Goal: Task Accomplishment & Management: Use online tool/utility

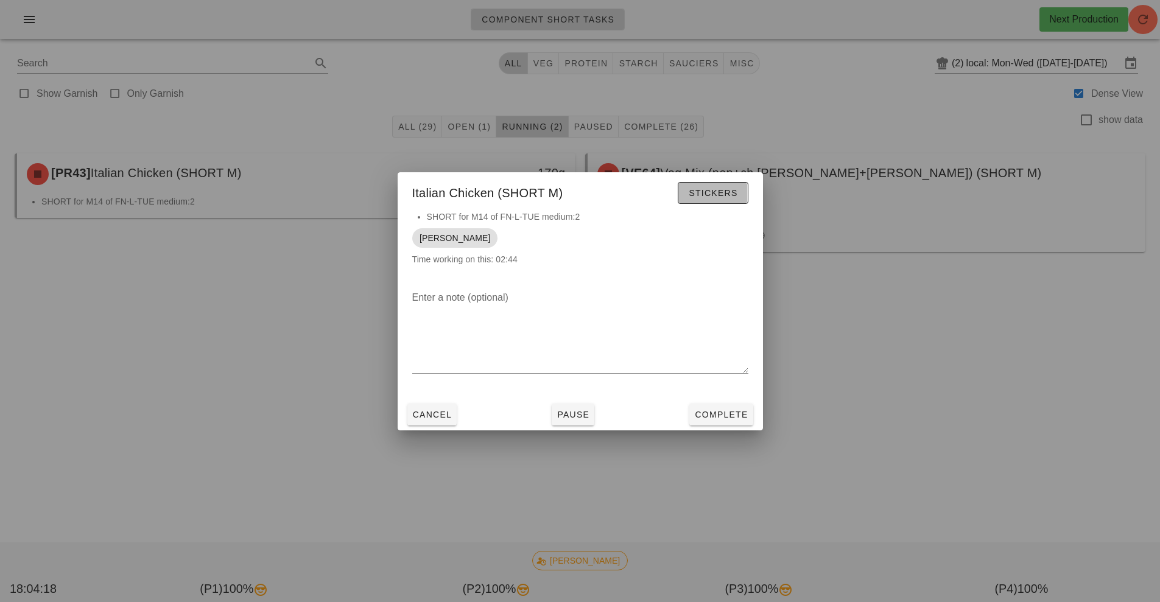
click at [719, 200] on button "Stickers" at bounding box center [713, 193] width 70 height 22
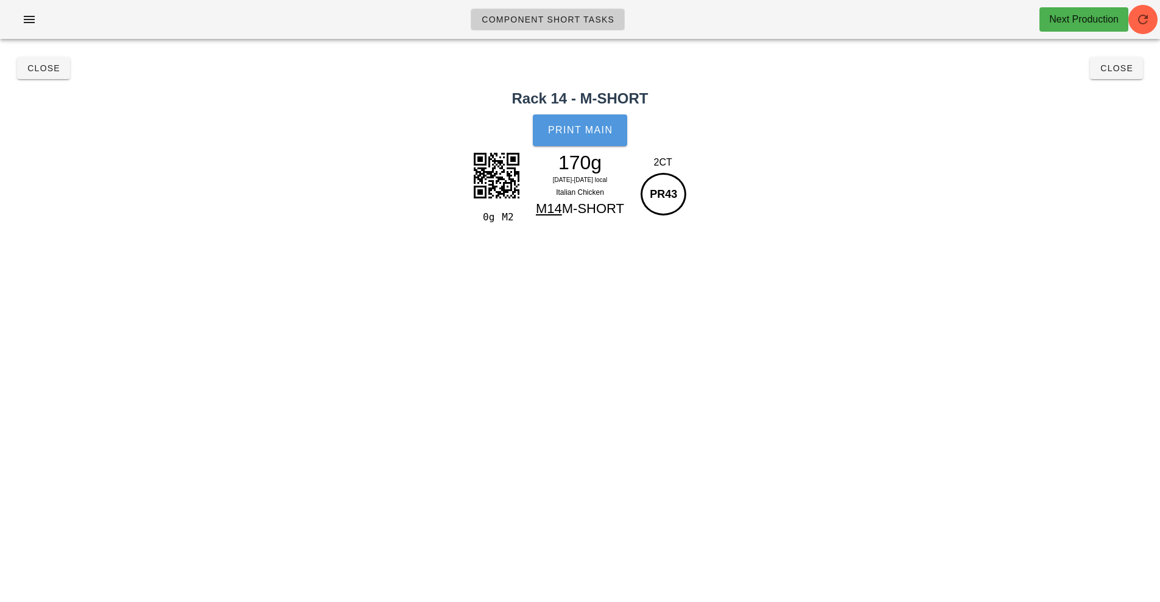
click at [581, 141] on button "Print Main" at bounding box center [580, 131] width 94 height 32
click at [1132, 76] on button "Close" at bounding box center [1116, 68] width 53 height 22
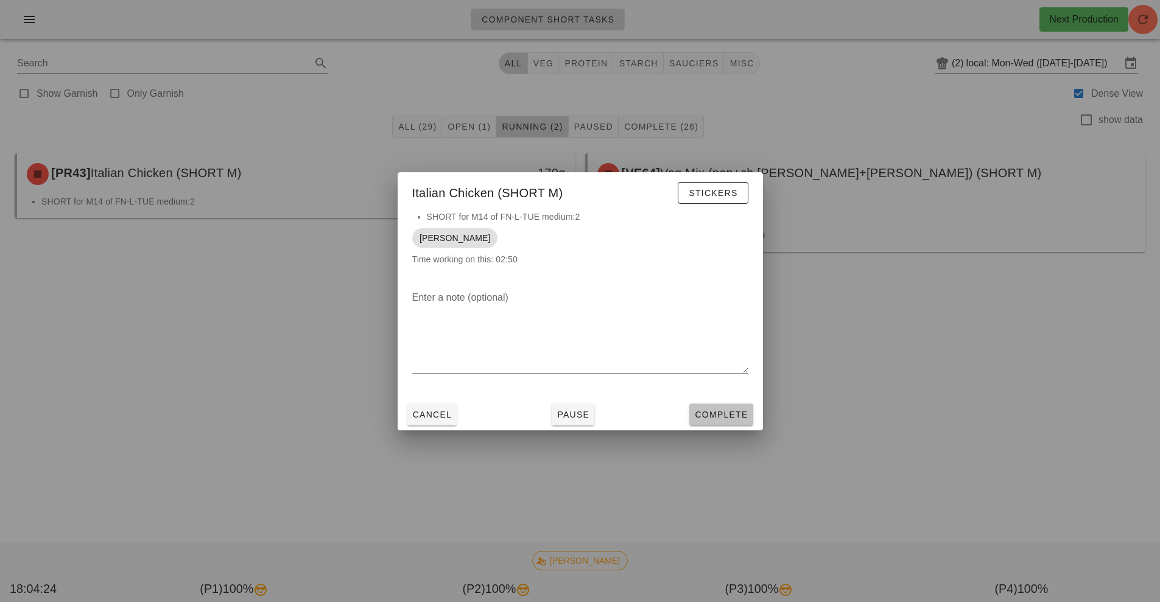
click at [734, 414] on span "Complete" at bounding box center [721, 415] width 54 height 10
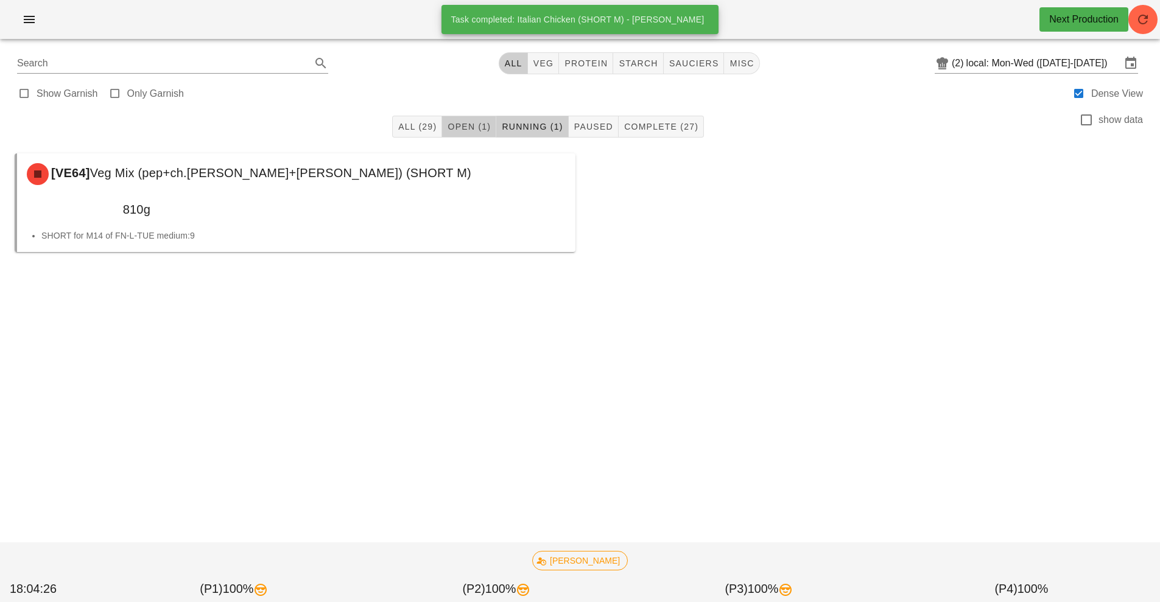
click at [485, 127] on span "Open (1)" at bounding box center [469, 127] width 44 height 10
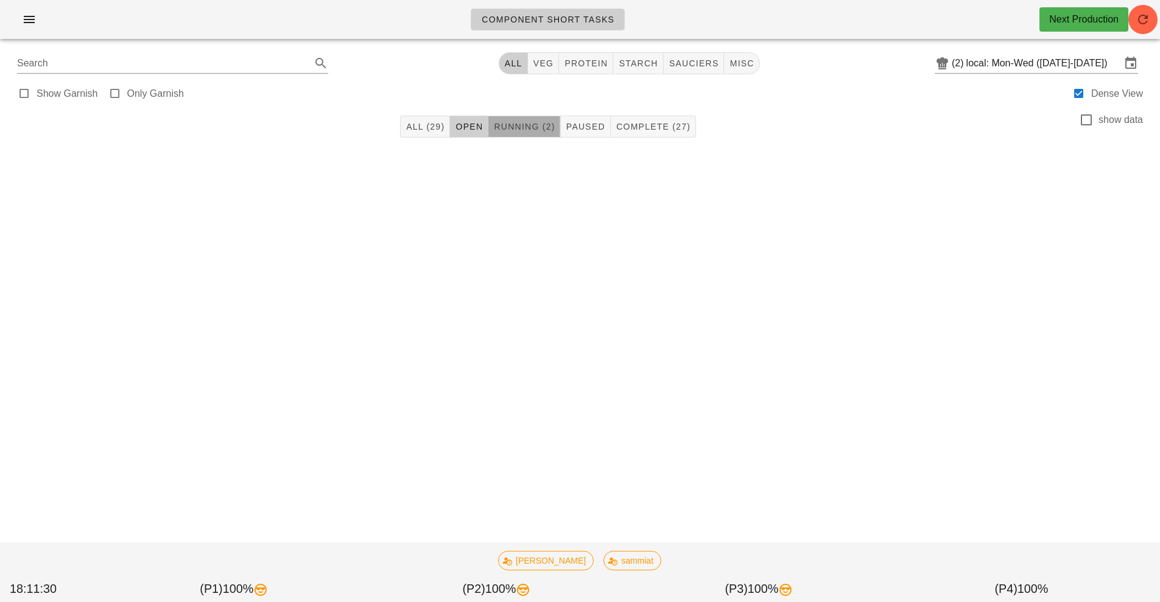
click at [537, 135] on button "Running (2)" at bounding box center [525, 127] width 72 height 22
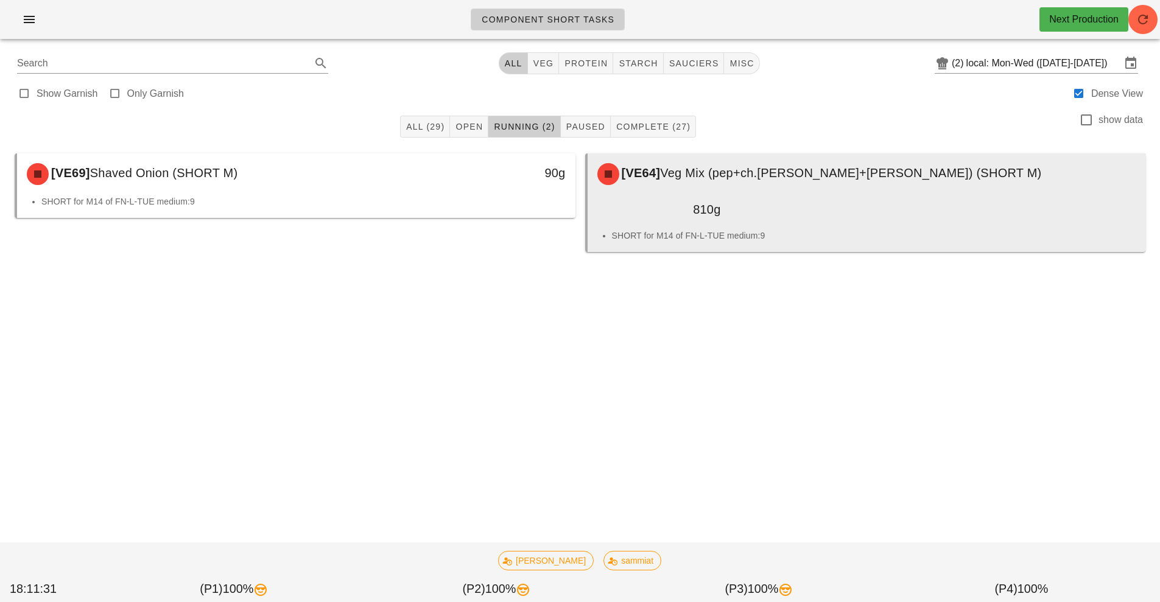
click at [755, 187] on div "[VE64] Veg Mix (pep+ch.[PERSON_NAME]+[PERSON_NAME]) (SHORT M)" at bounding box center [867, 174] width 554 height 37
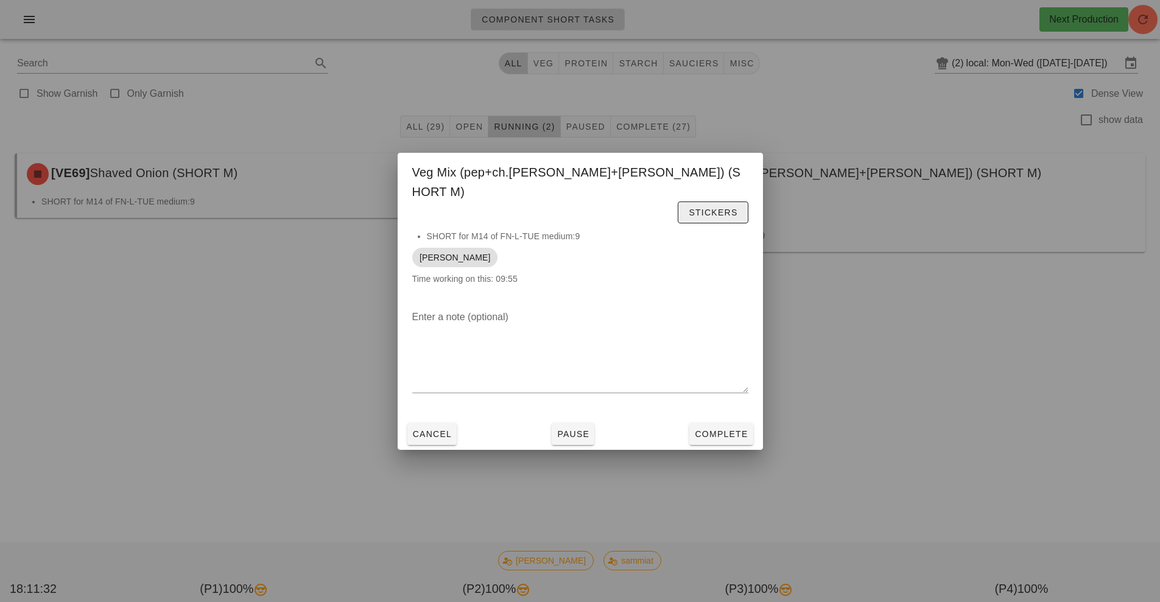
click at [713, 208] on span "Stickers" at bounding box center [712, 213] width 49 height 10
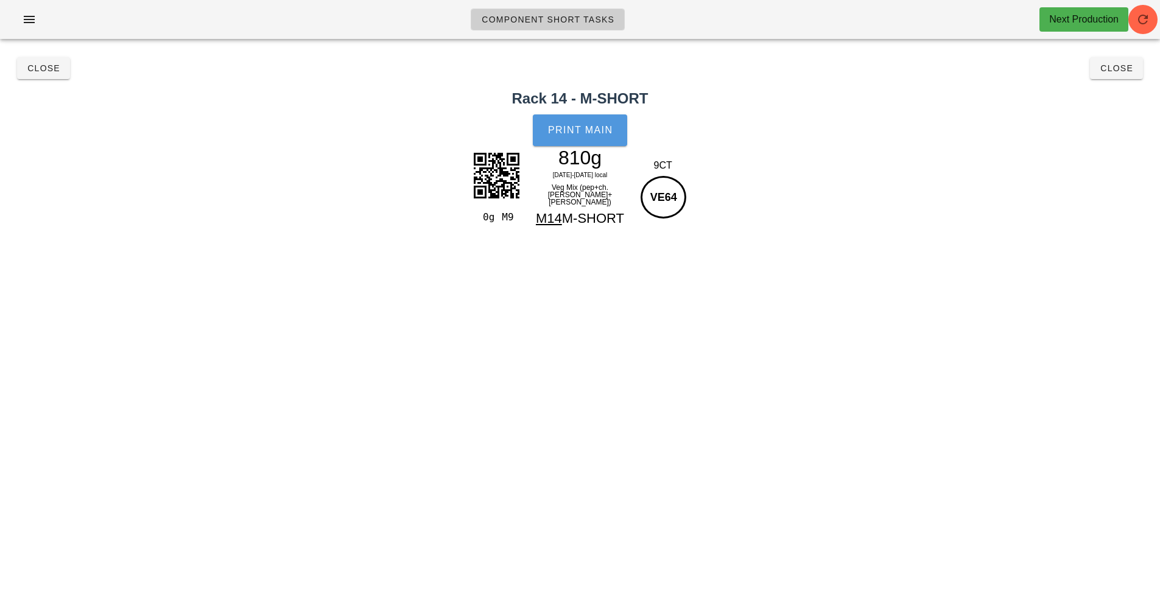
click at [599, 138] on button "Print Main" at bounding box center [580, 131] width 94 height 32
click at [1106, 77] on button "Close" at bounding box center [1116, 68] width 53 height 22
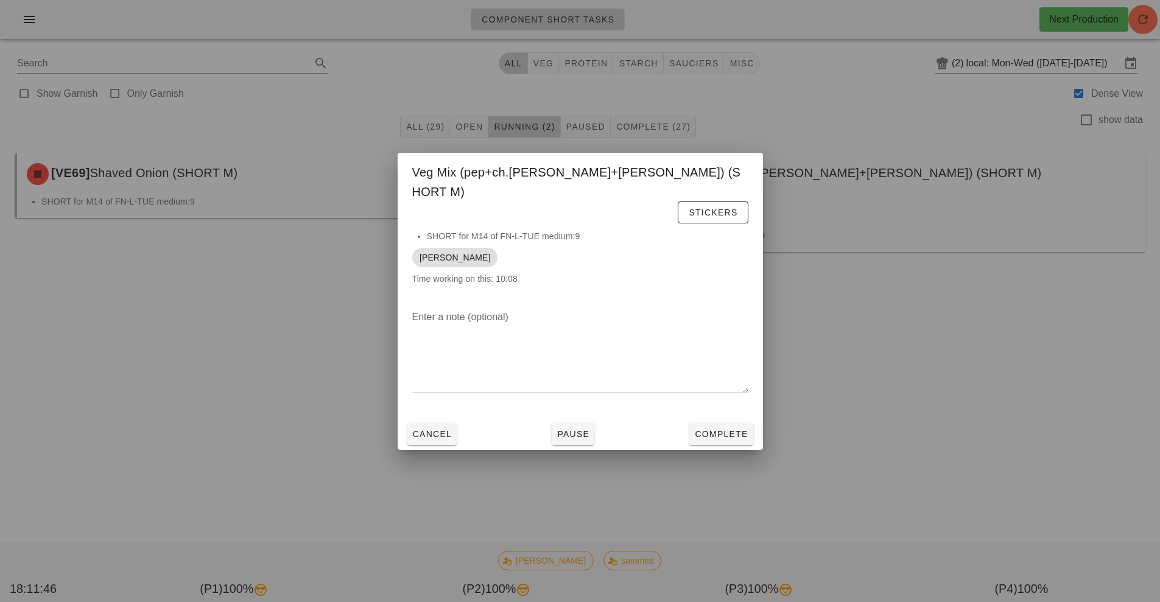
click at [913, 411] on div at bounding box center [580, 301] width 1160 height 602
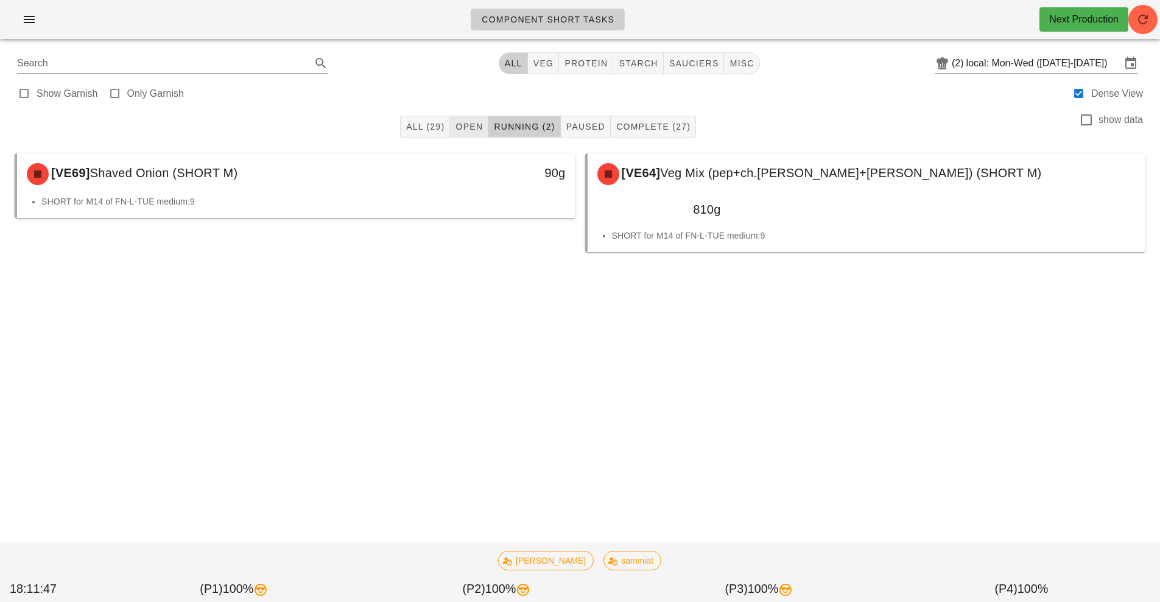
click at [470, 129] on span "Open" at bounding box center [469, 127] width 28 height 10
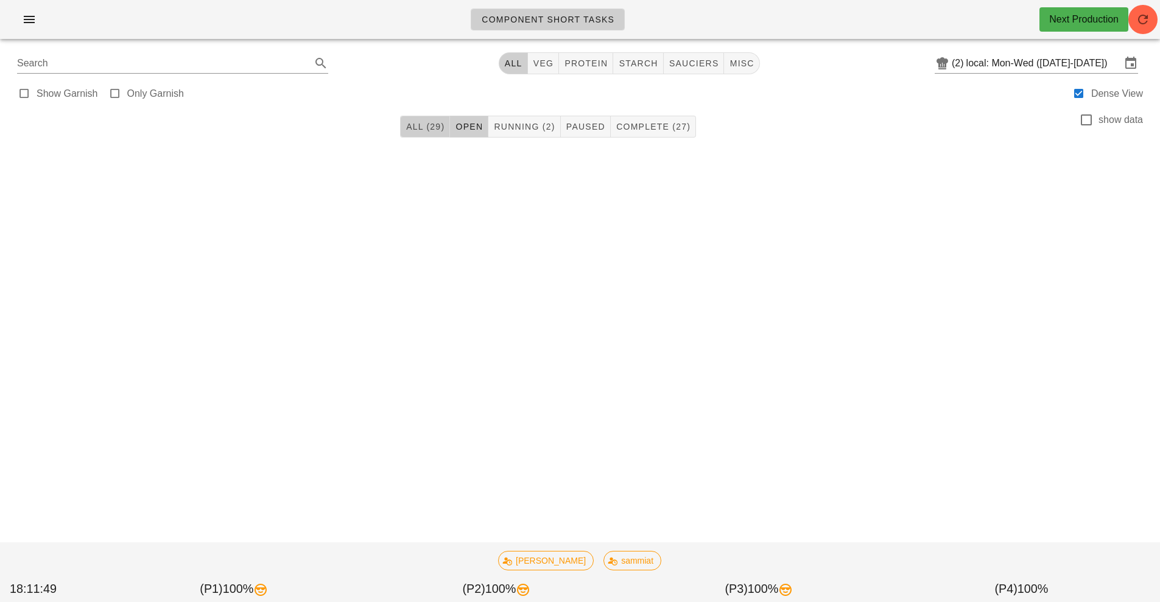
click at [422, 122] on span "All (29)" at bounding box center [425, 127] width 39 height 10
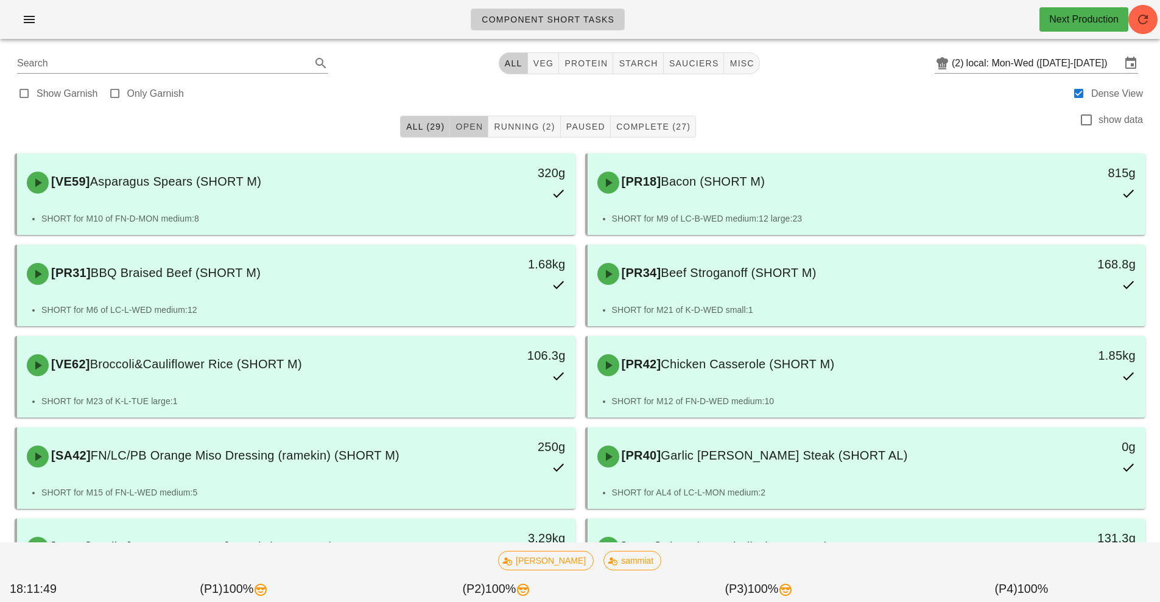
click at [479, 133] on button "Open" at bounding box center [469, 127] width 38 height 22
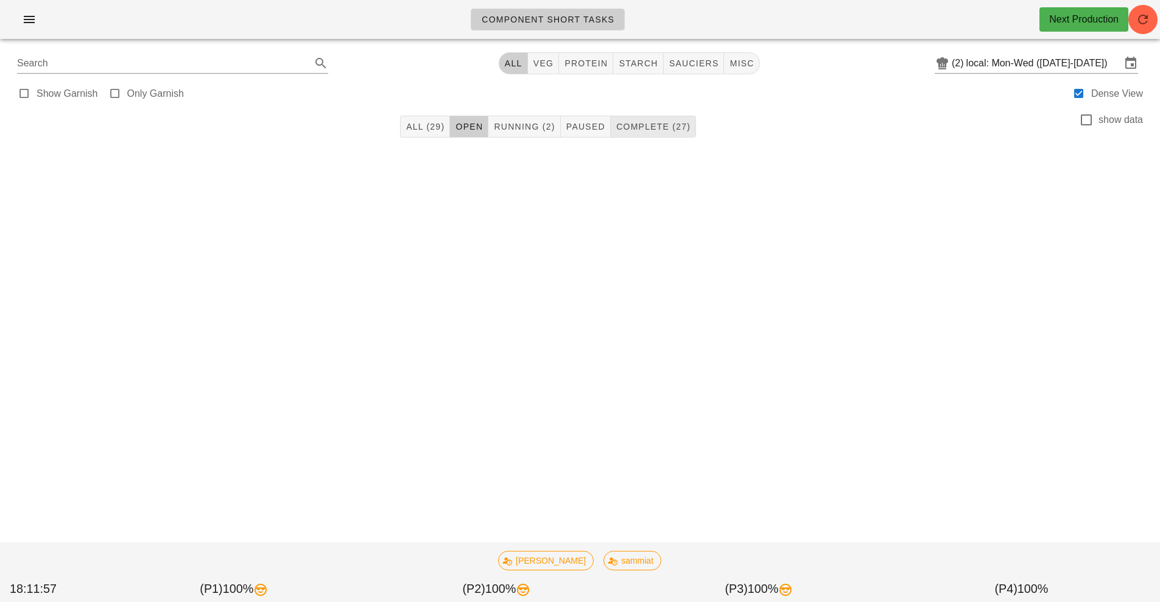
click at [687, 135] on button "Complete (27)" at bounding box center [653, 127] width 85 height 22
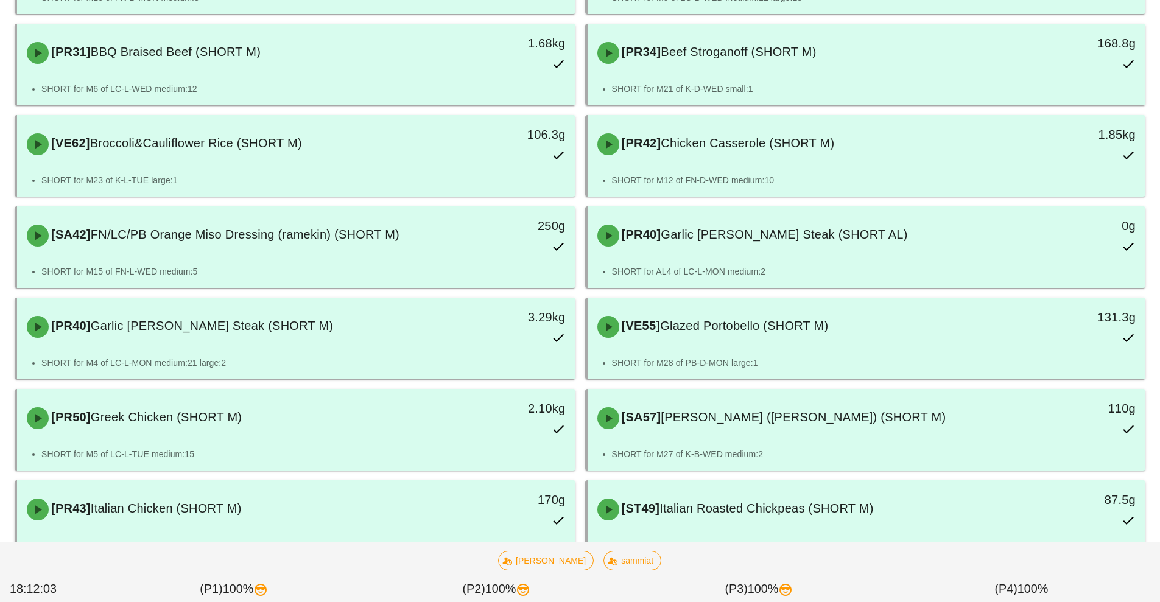
scroll to position [222, 0]
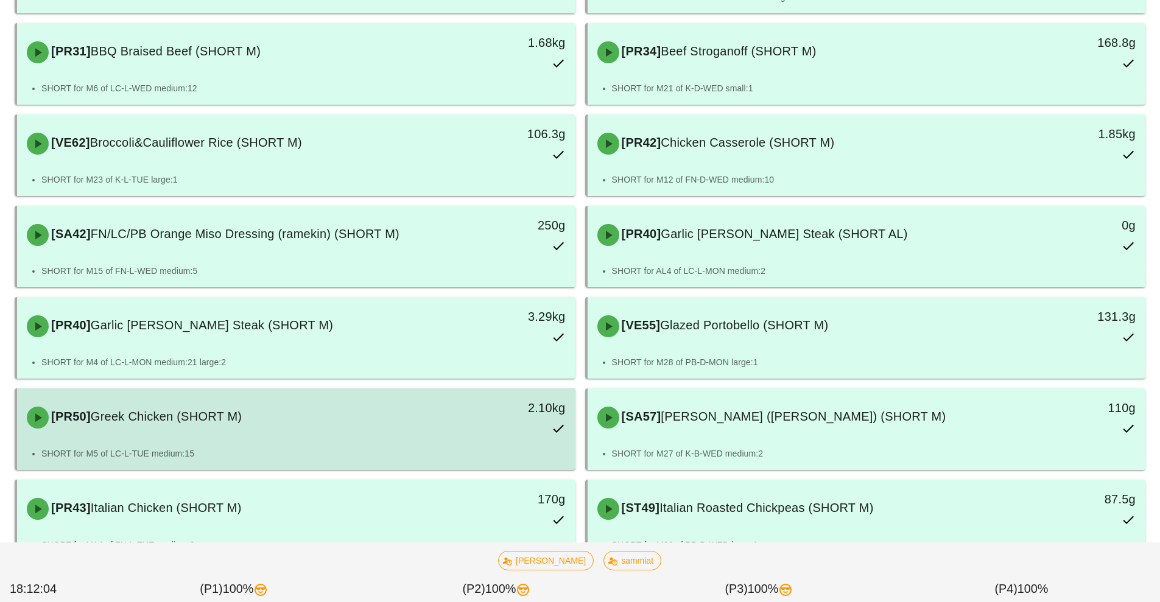
click at [458, 428] on div "2.10kg" at bounding box center [503, 418] width 138 height 54
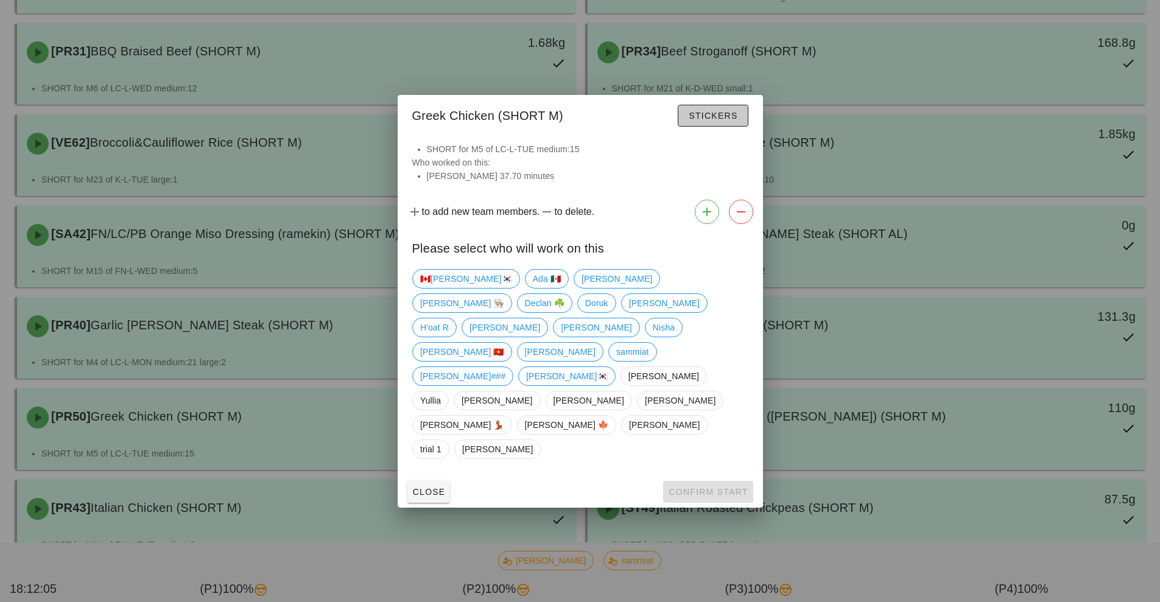
click at [726, 127] on button "Stickers" at bounding box center [713, 116] width 70 height 22
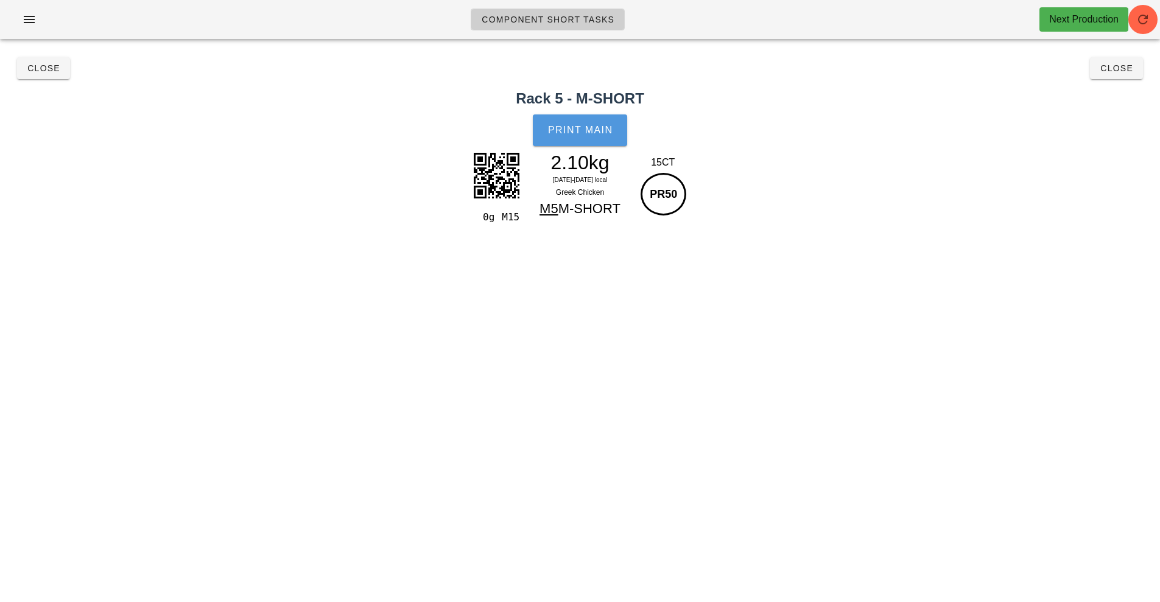
click at [585, 132] on span "Print Main" at bounding box center [581, 130] width 66 height 11
click at [1112, 79] on button "Close" at bounding box center [1116, 68] width 53 height 22
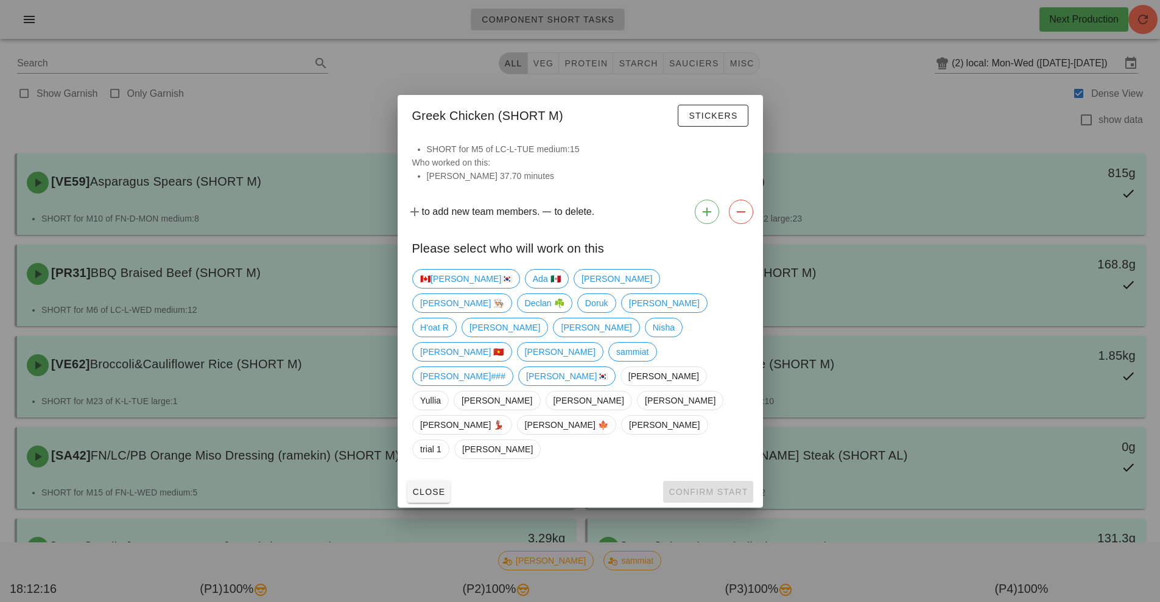
click at [894, 136] on div at bounding box center [580, 301] width 1160 height 602
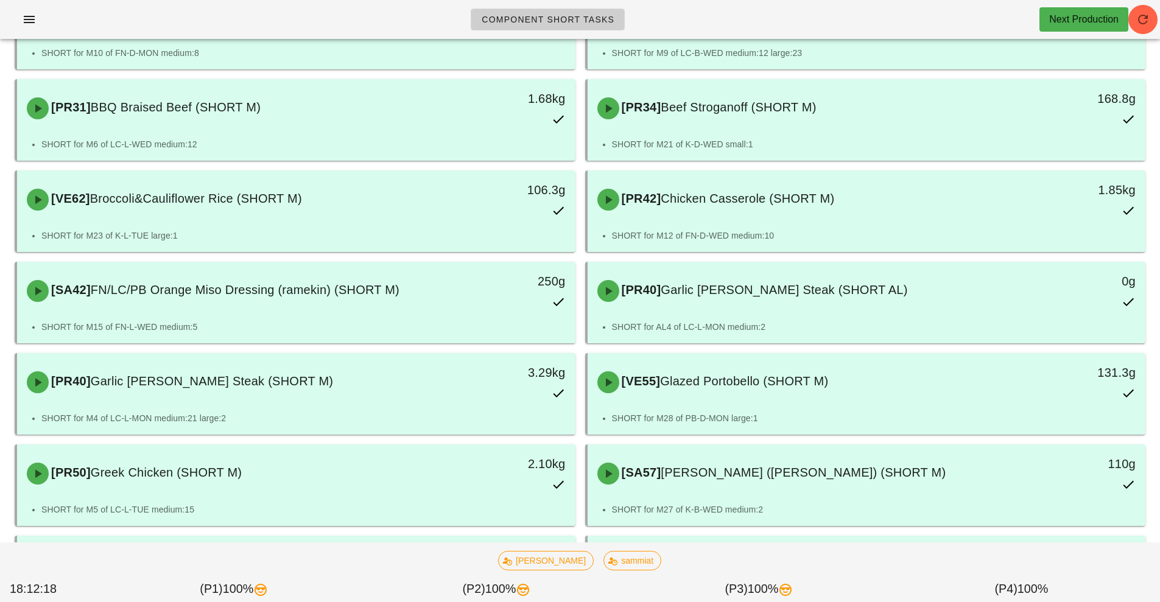
scroll to position [53, 0]
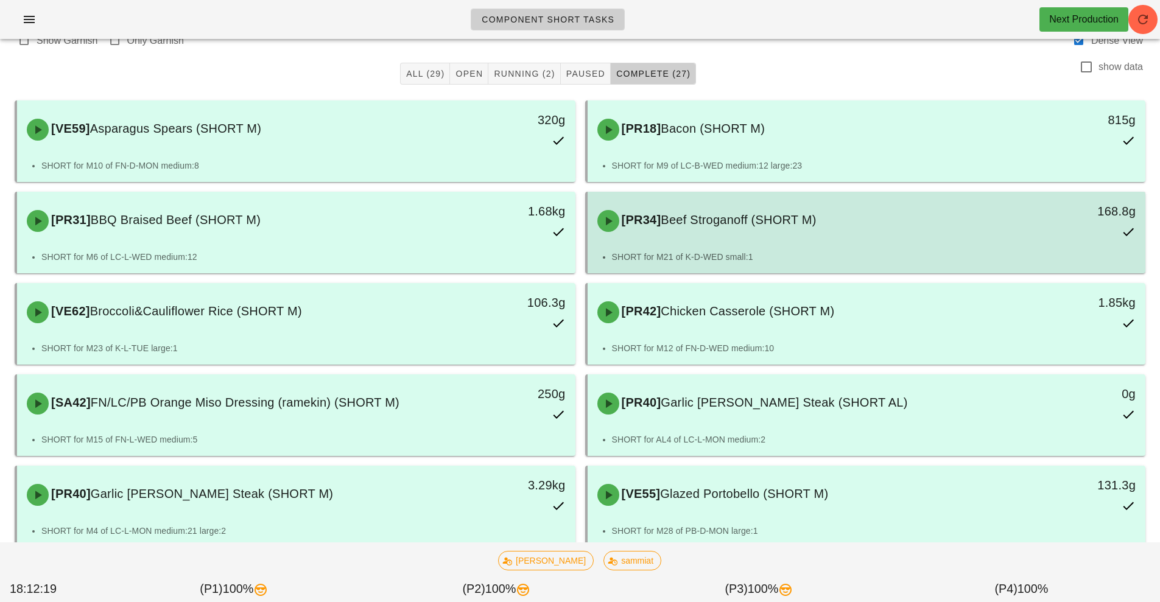
click at [905, 231] on div "[PR34] Beef Stroganoff (SHORT M)" at bounding box center [797, 221] width 415 height 37
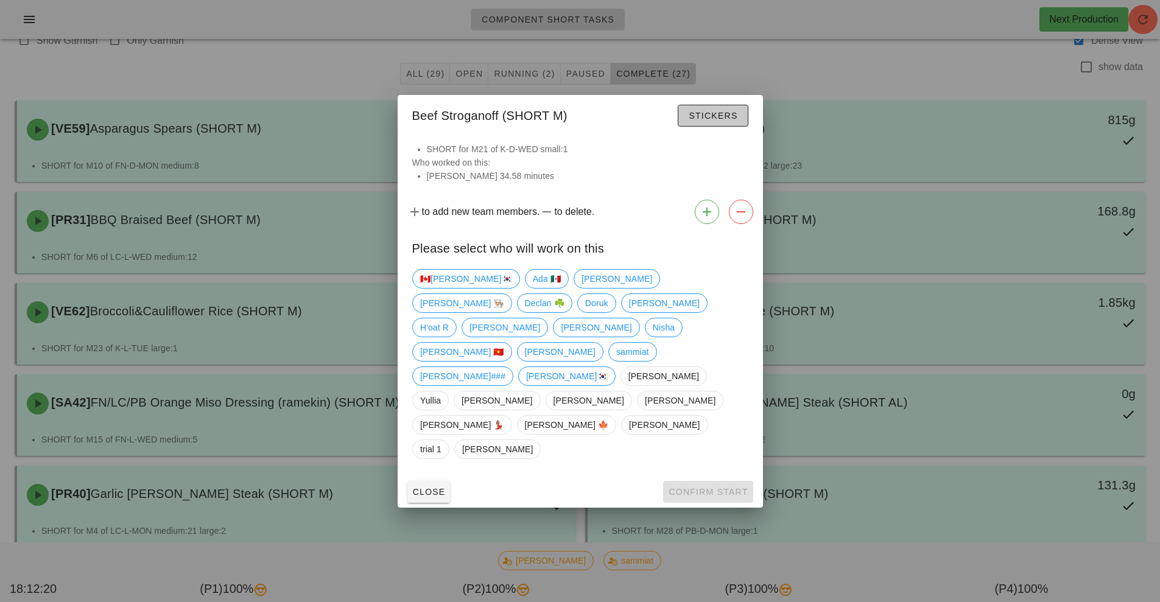
click at [702, 121] on span "Stickers" at bounding box center [712, 116] width 49 height 10
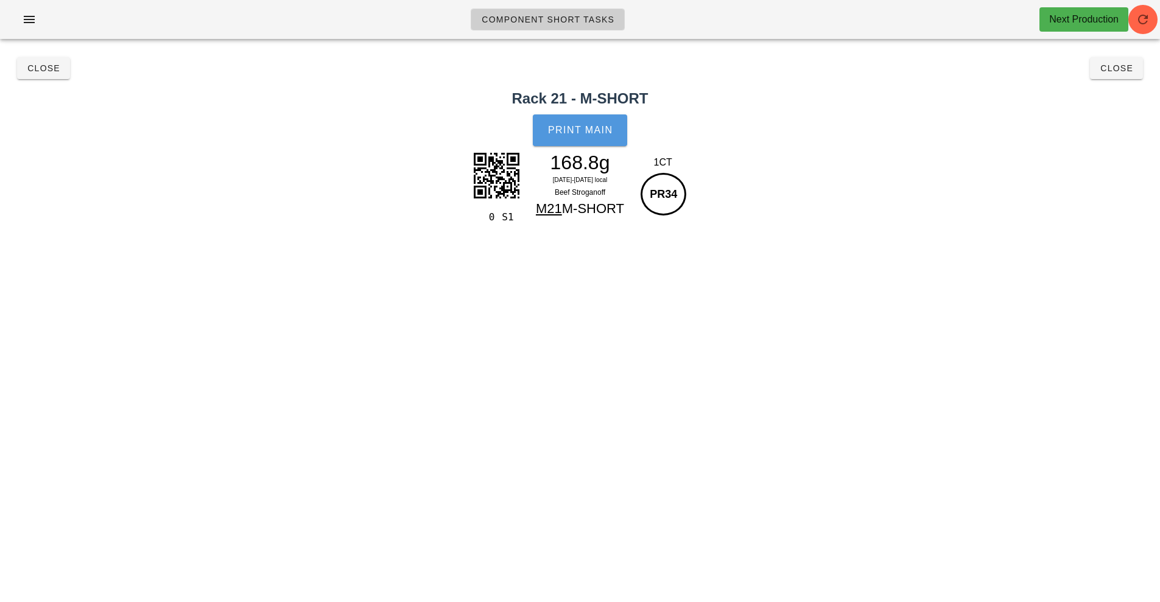
click at [595, 127] on span "Print Main" at bounding box center [581, 130] width 66 height 11
click at [396, 288] on div "Component Short Tasks Next Production Search All veg protein starch sauciers mi…" at bounding box center [580, 301] width 1160 height 602
click at [392, 280] on div "Component Short Tasks Next Production Search All veg protein starch sauciers mi…" at bounding box center [580, 301] width 1160 height 602
click at [1118, 79] on button "Close" at bounding box center [1116, 68] width 53 height 22
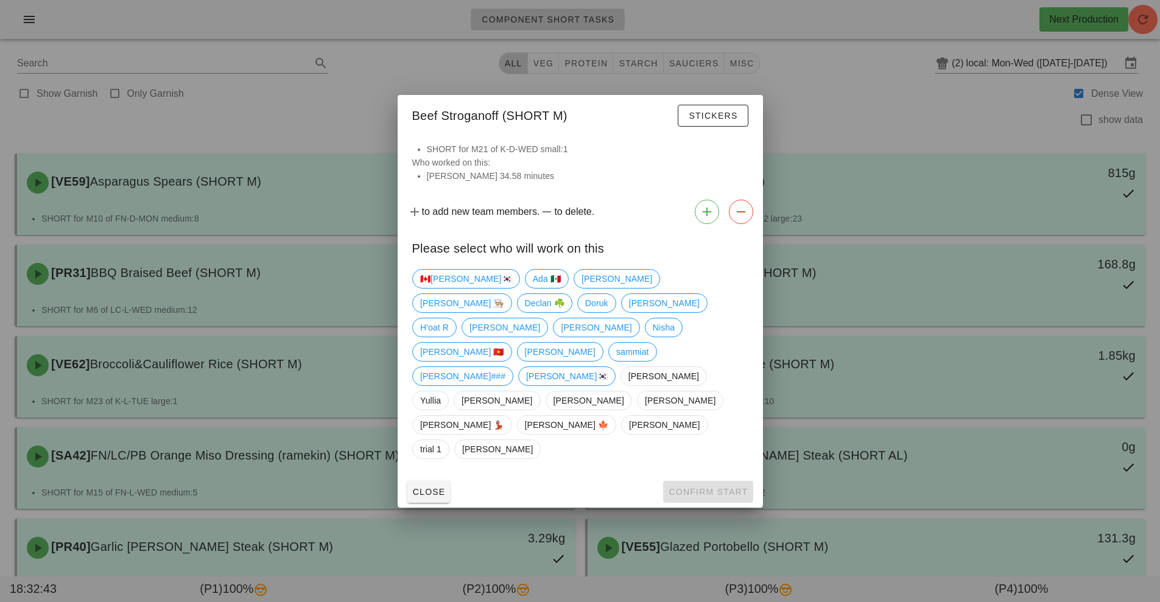
click at [853, 273] on div at bounding box center [580, 301] width 1160 height 602
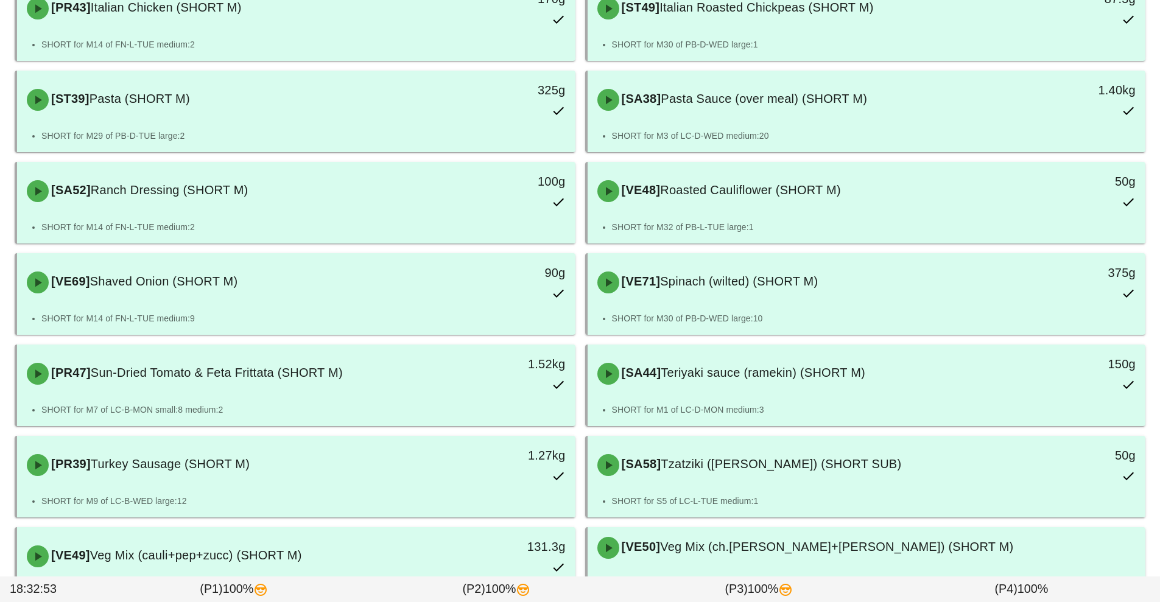
scroll to position [723, 0]
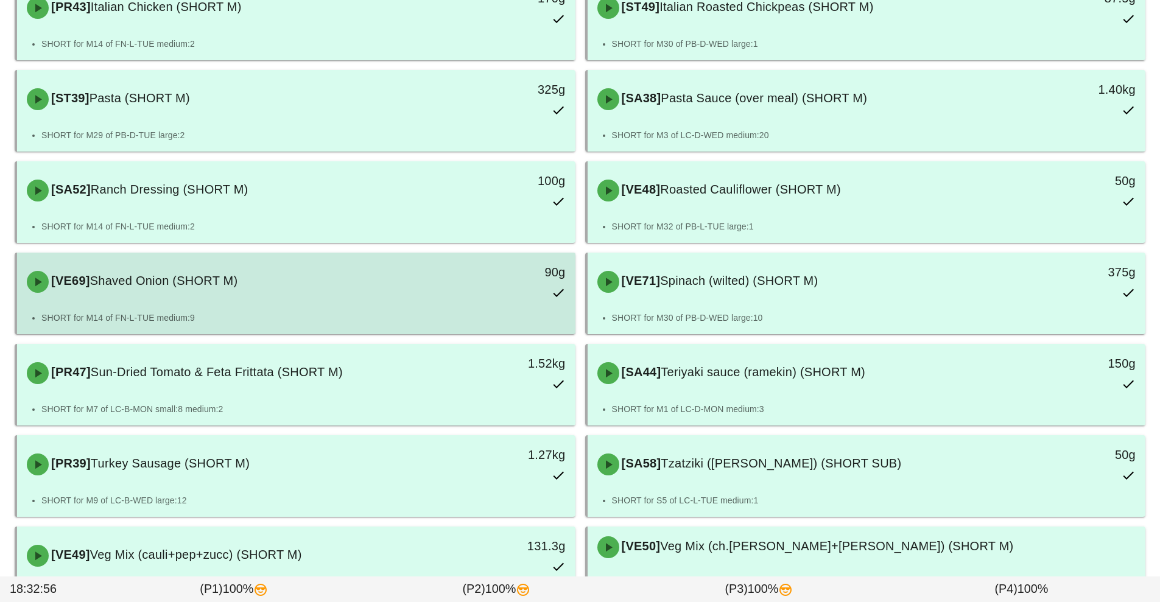
click at [394, 297] on div "[VE69] Shaved Onion (SHORT M)" at bounding box center [226, 282] width 415 height 37
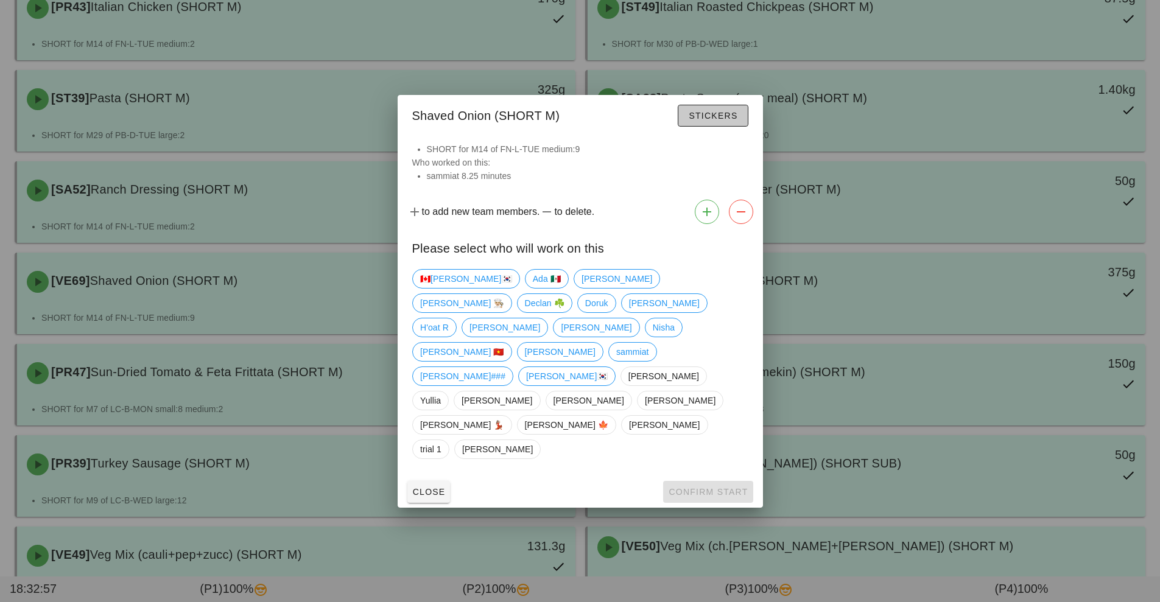
click at [722, 121] on span "Stickers" at bounding box center [712, 116] width 49 height 10
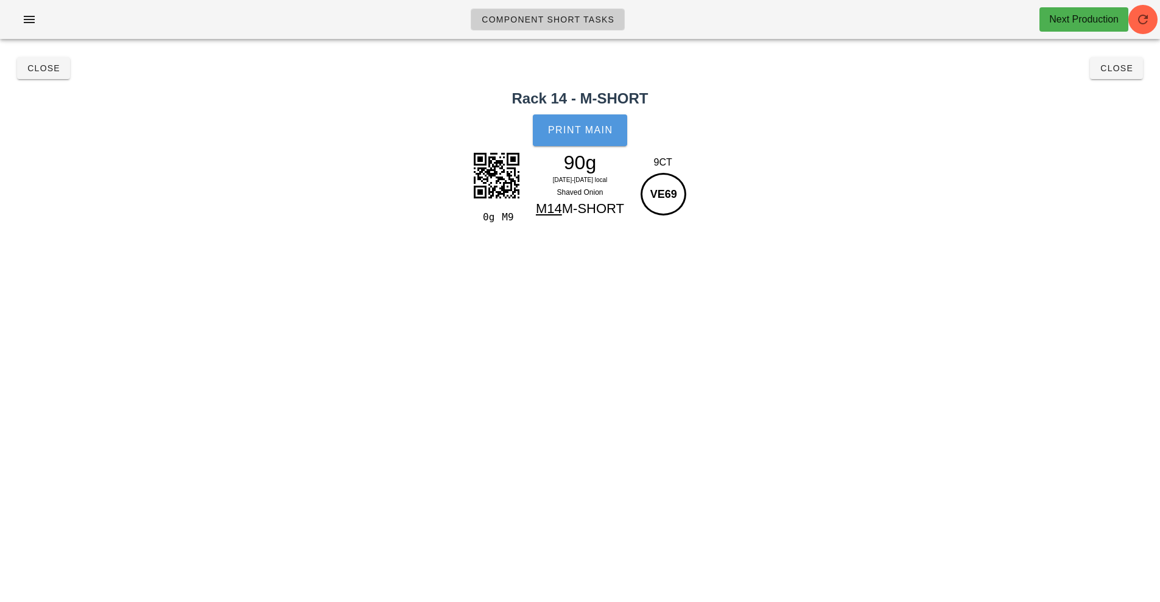
click at [602, 122] on button "Print Main" at bounding box center [580, 131] width 94 height 32
